Goal: Entertainment & Leisure: Consume media (video, audio)

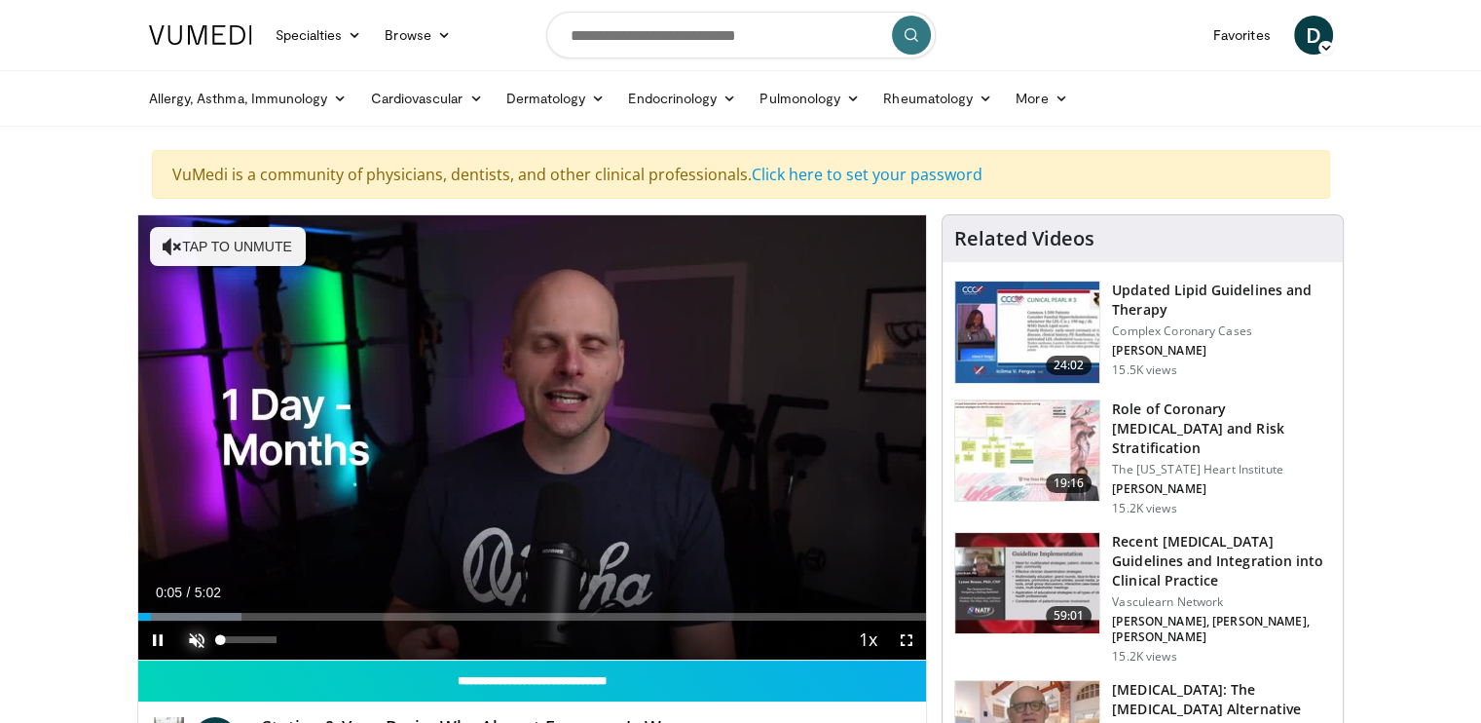
click at [191, 646] on span "Video Player" at bounding box center [196, 639] width 39 height 39
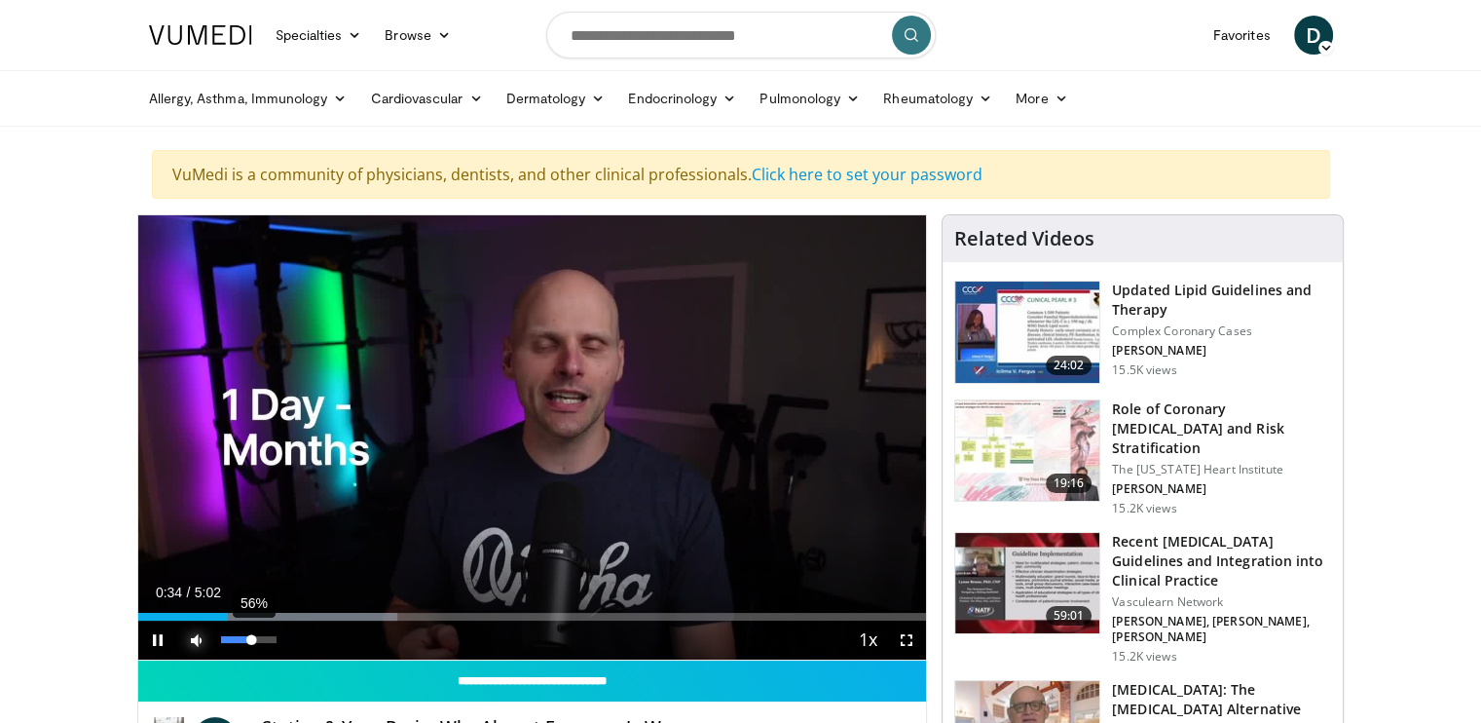
click at [252, 640] on div "56%" at bounding box center [249, 639] width 56 height 7
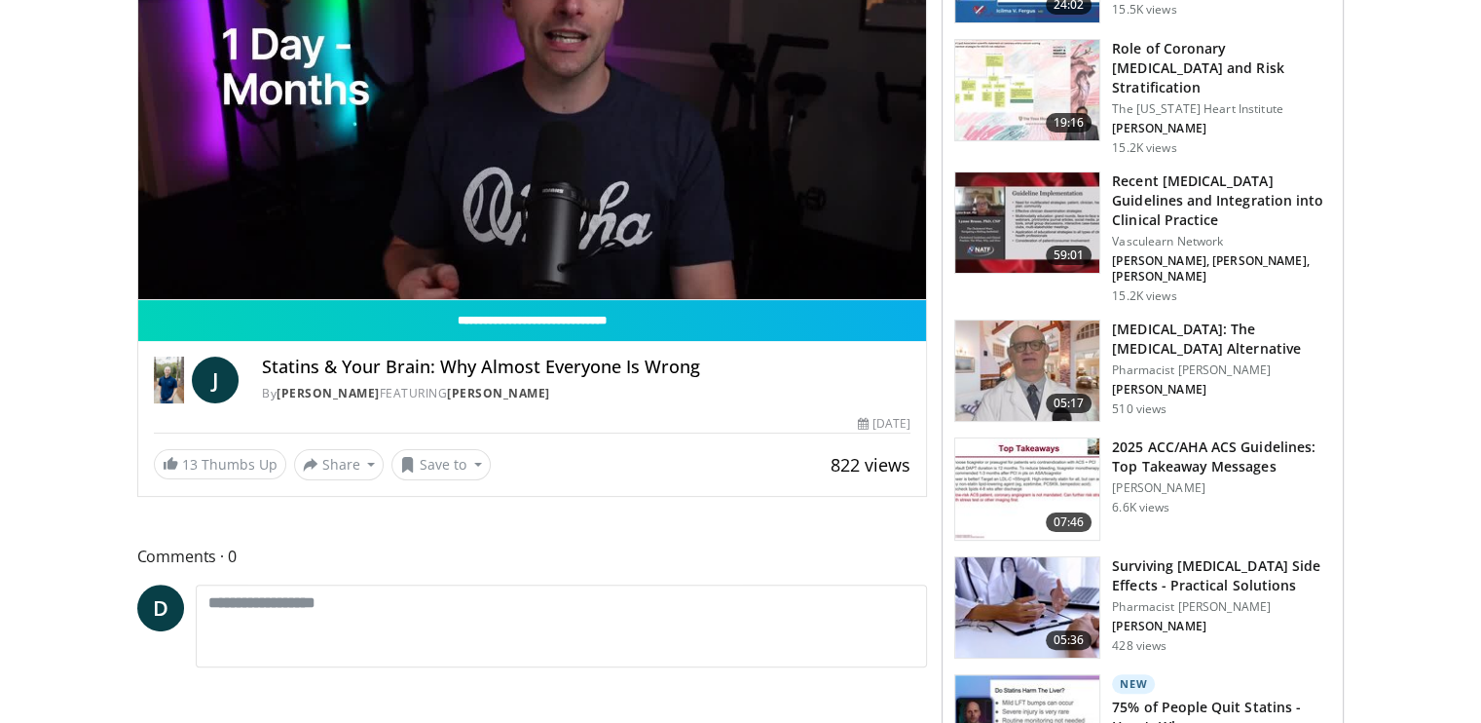
scroll to position [363, 0]
